Goal: Information Seeking & Learning: Learn about a topic

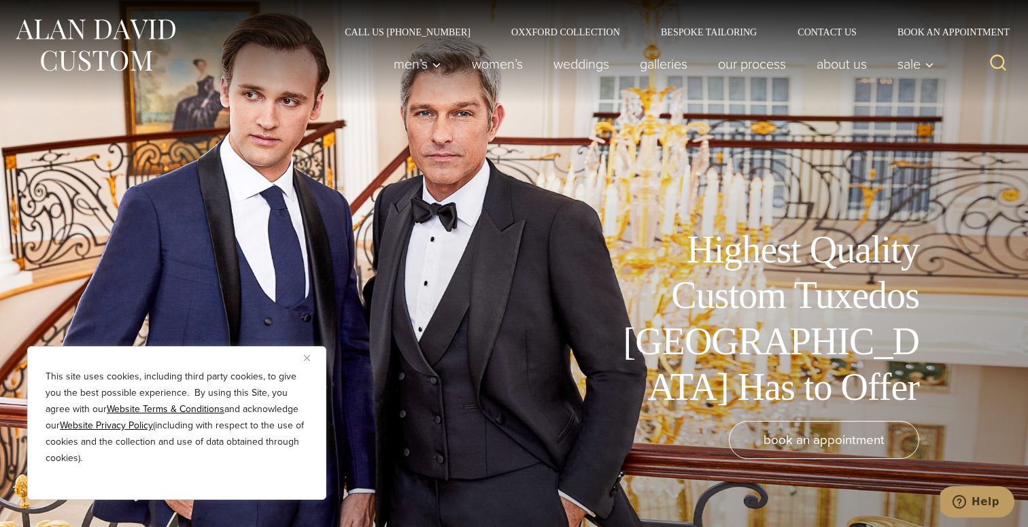
click at [305, 364] on div "This site uses cookies, including third party cookies, to give you the best pos…" at bounding box center [176, 423] width 299 height 154
click at [305, 360] on img "Close" at bounding box center [307, 358] width 6 height 6
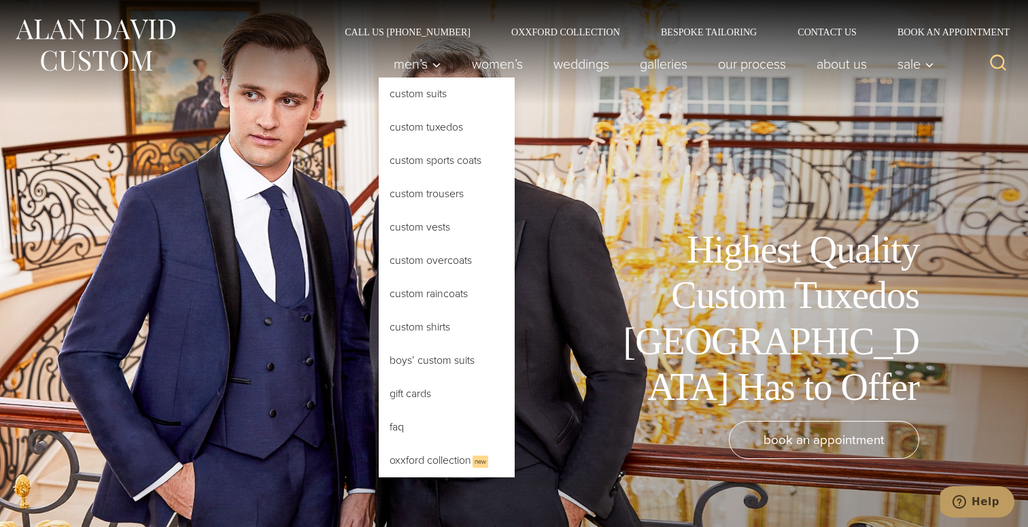
click at [409, 131] on link "Custom Tuxedos" at bounding box center [447, 127] width 136 height 33
